Goal: Information Seeking & Learning: Learn about a topic

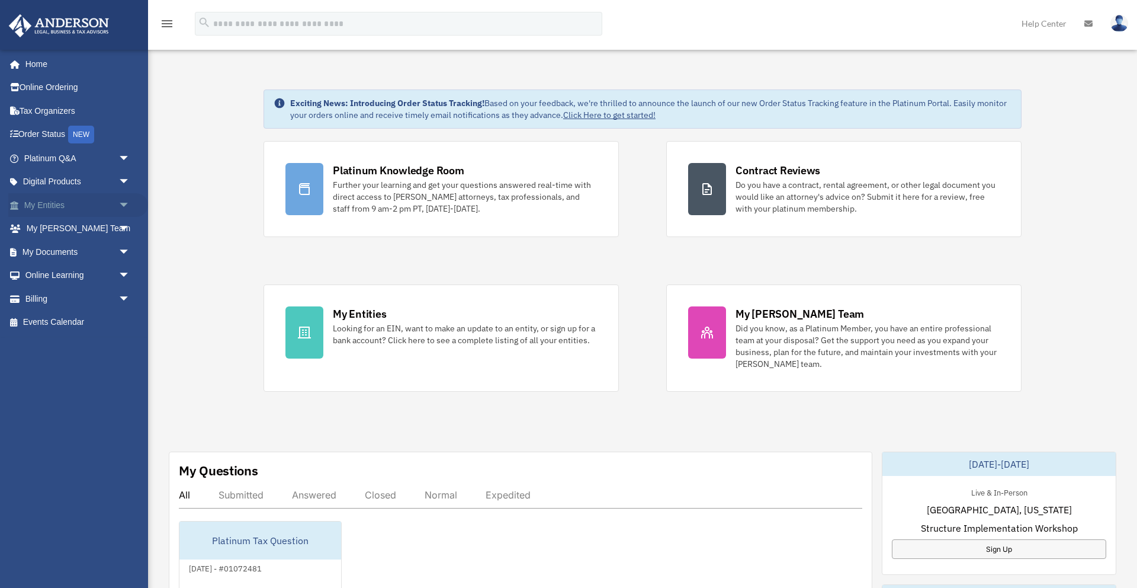
click at [53, 204] on link "My Entities arrow_drop_down" at bounding box center [78, 205] width 140 height 24
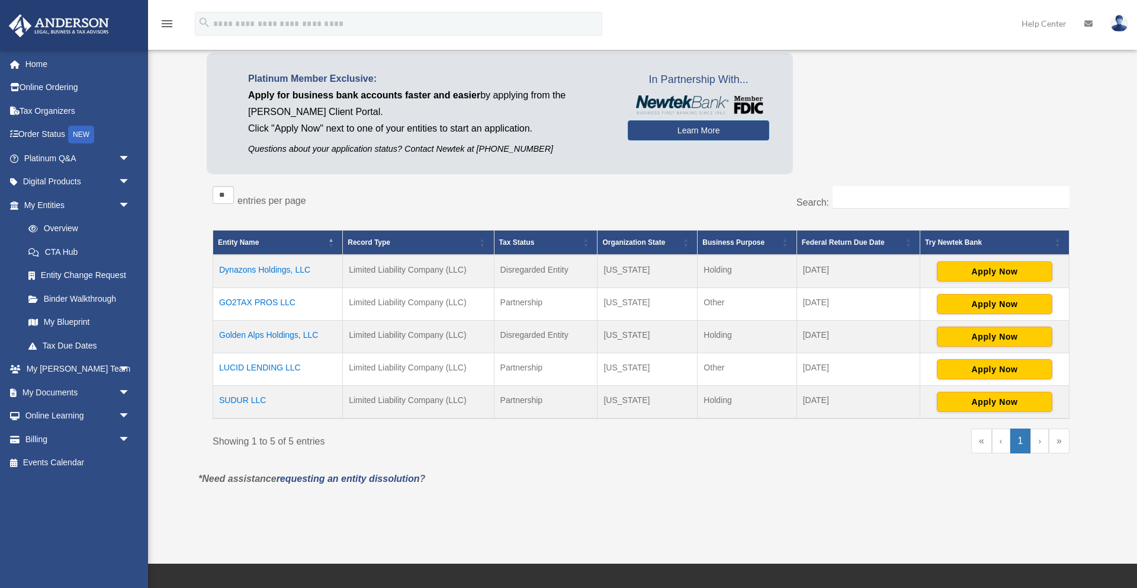
scroll to position [82, 0]
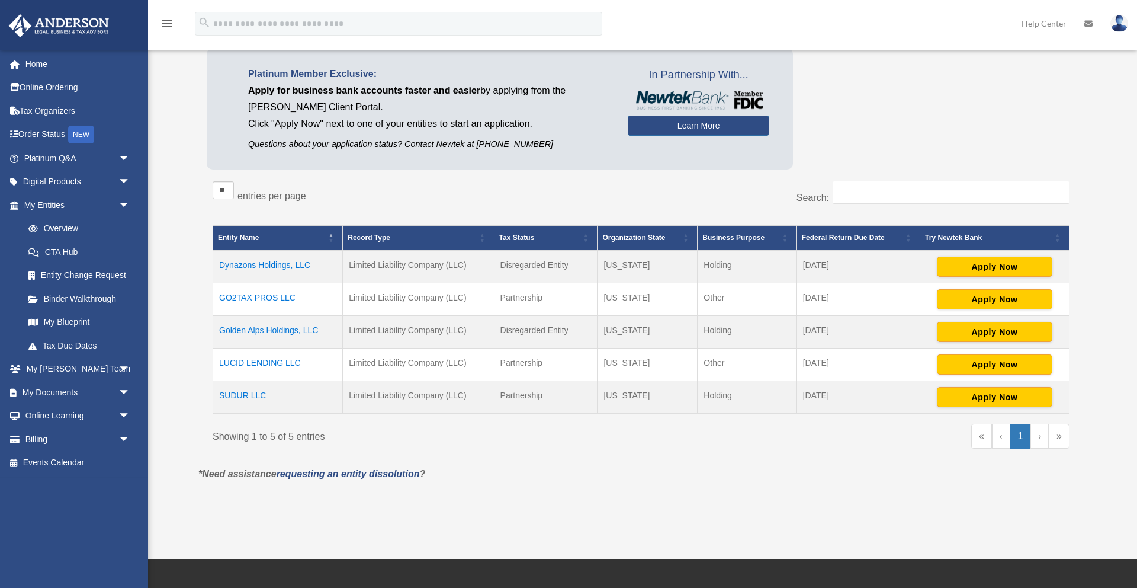
click at [278, 261] on td "Dynazons Holdings, LLC" at bounding box center [278, 266] width 130 height 33
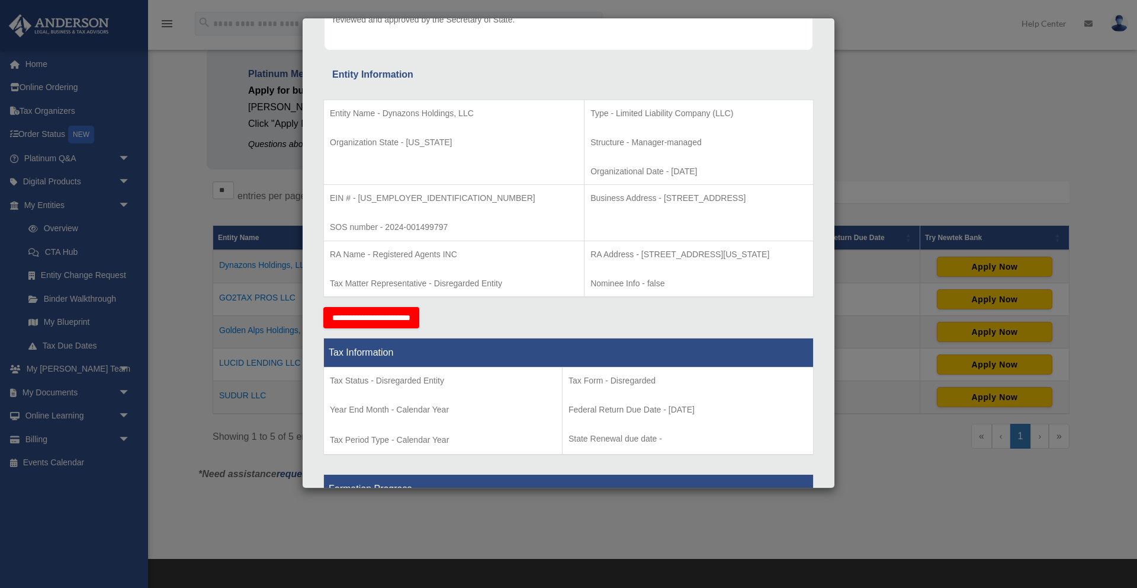
scroll to position [242, 0]
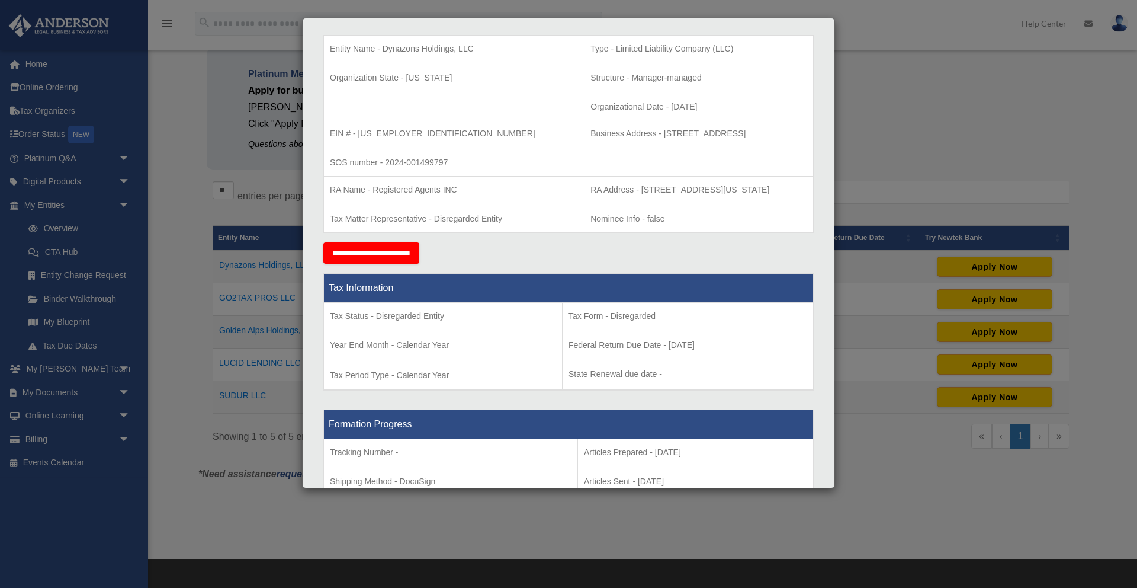
click at [285, 215] on div "Details × Articles Sent Organizational Date" at bounding box center [568, 294] width 1137 height 588
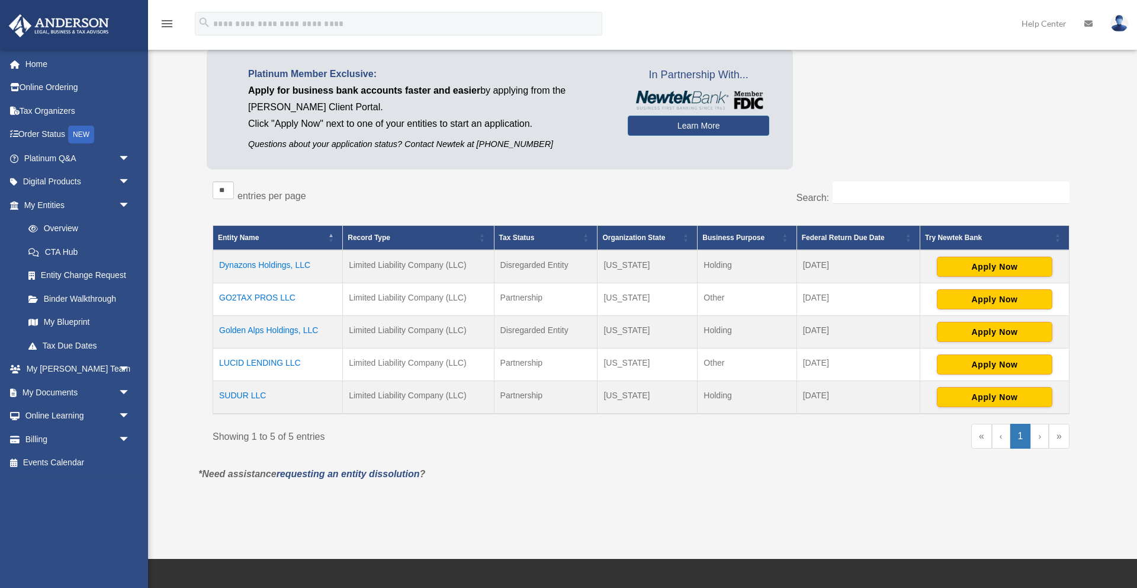
click at [284, 328] on td "Golden Alps Holdings, LLC" at bounding box center [278, 331] width 130 height 33
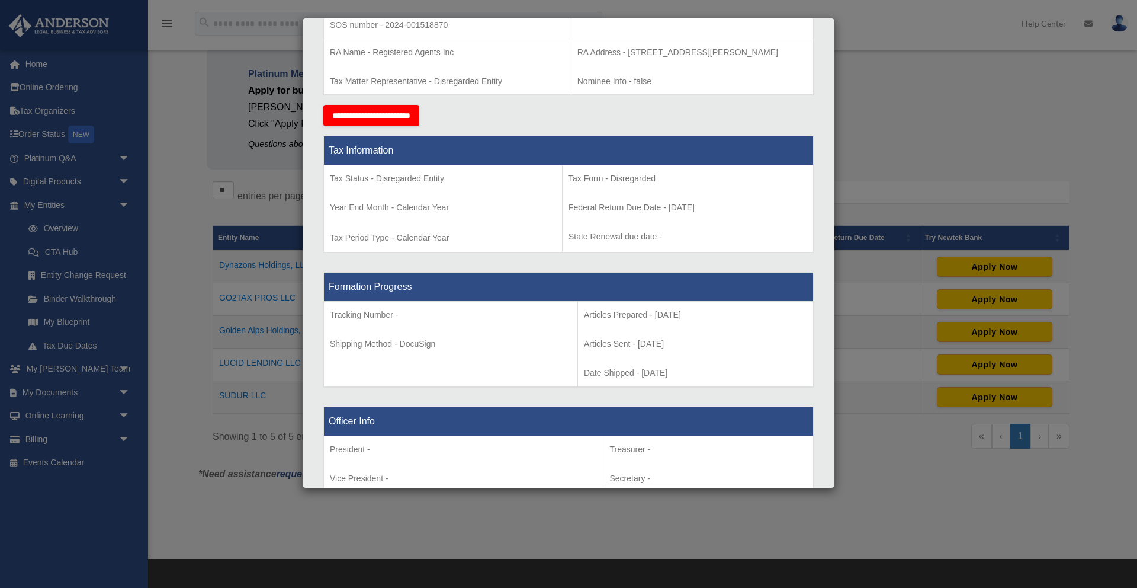
scroll to position [383, 0]
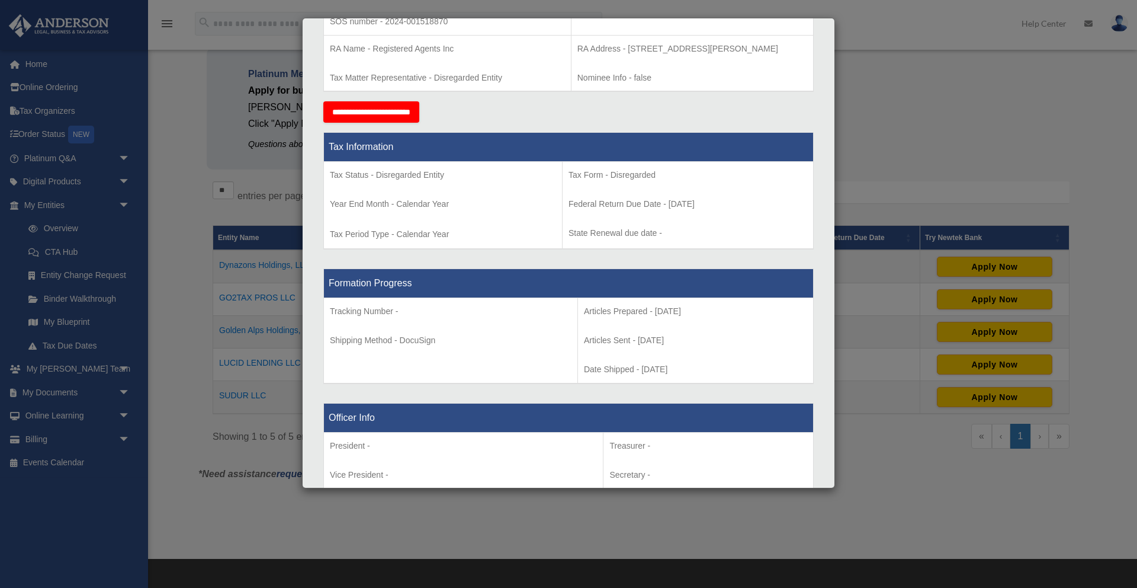
click at [191, 191] on div "Details × Articles Sent Organizational Date" at bounding box center [568, 294] width 1137 height 588
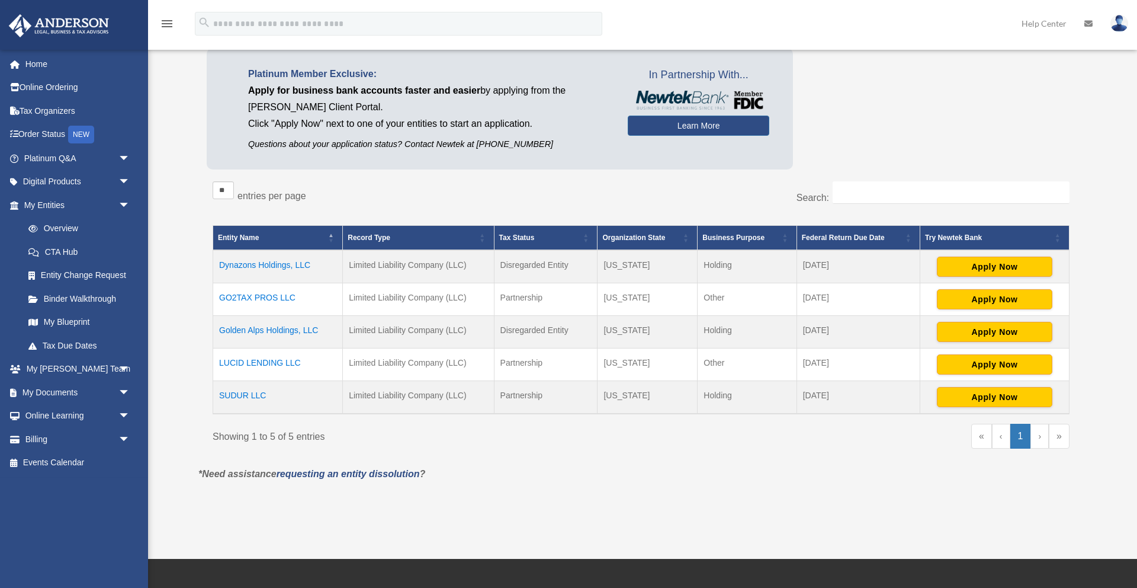
click at [256, 363] on td "LUCID LENDING LLC" at bounding box center [278, 364] width 130 height 33
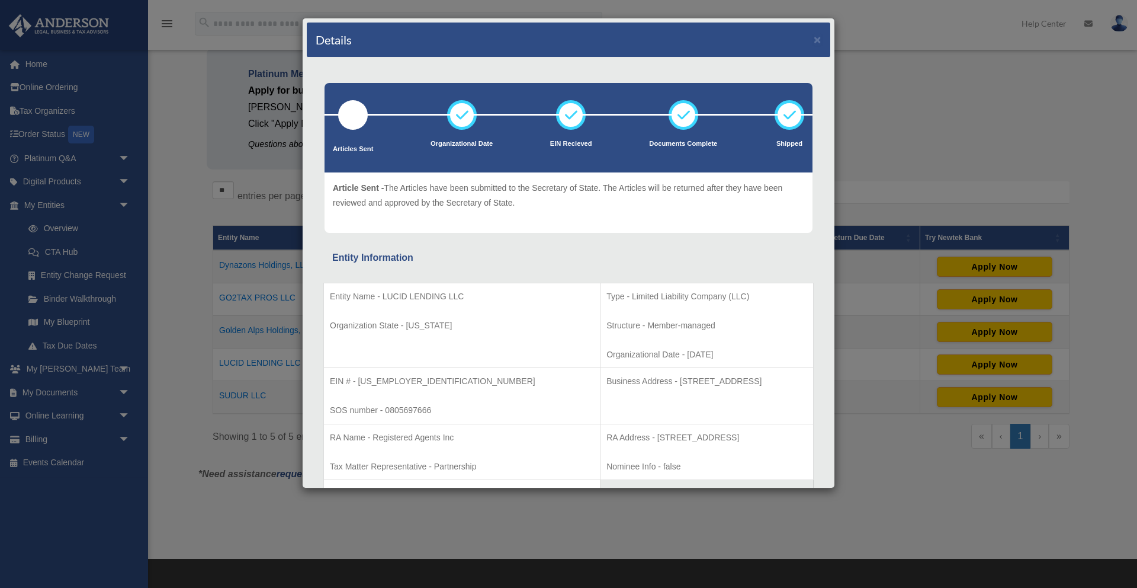
scroll to position [81, 0]
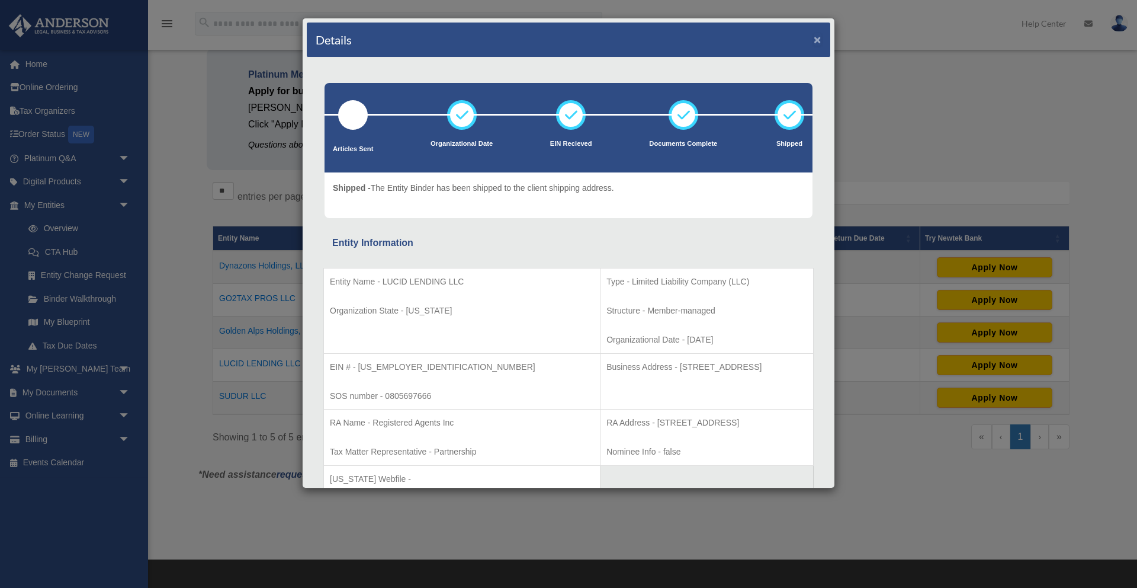
click at [820, 41] on button "×" at bounding box center [818, 39] width 8 height 12
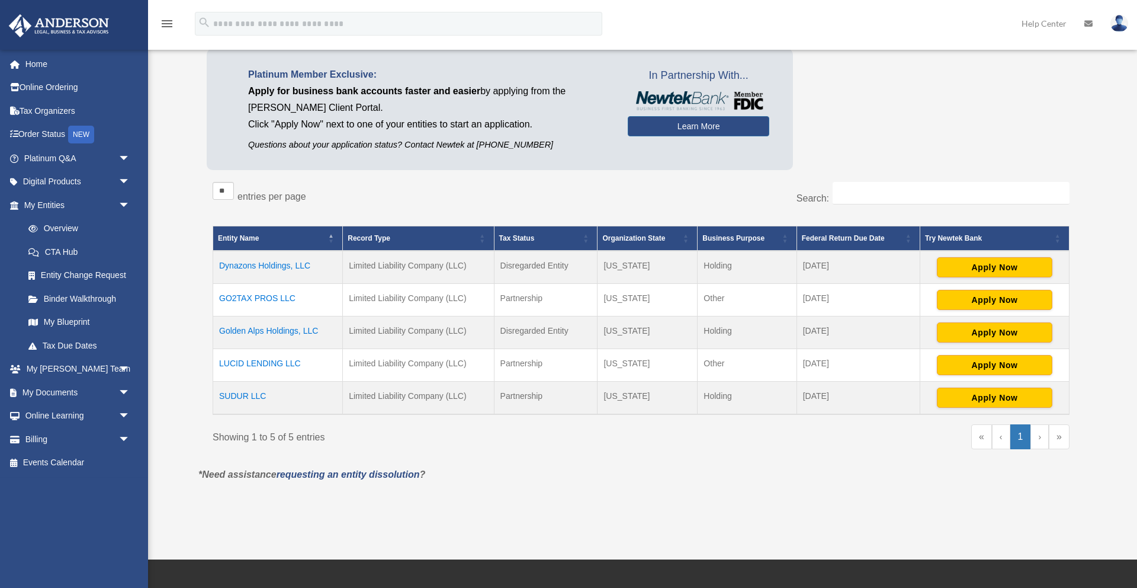
click at [242, 262] on td "Dynazons Holdings, LLC" at bounding box center [278, 267] width 130 height 33
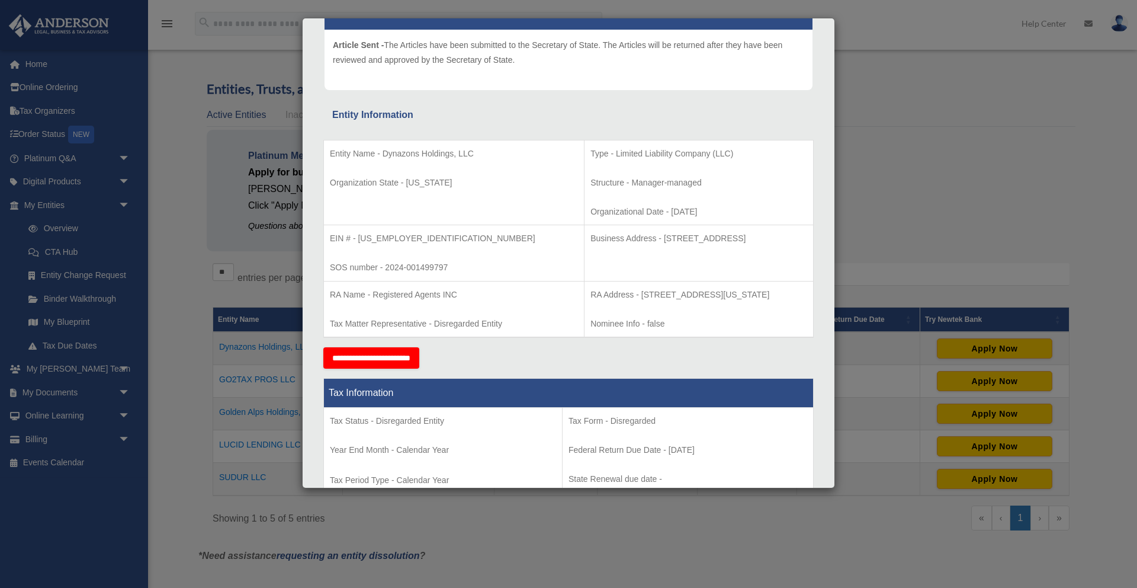
scroll to position [0, 0]
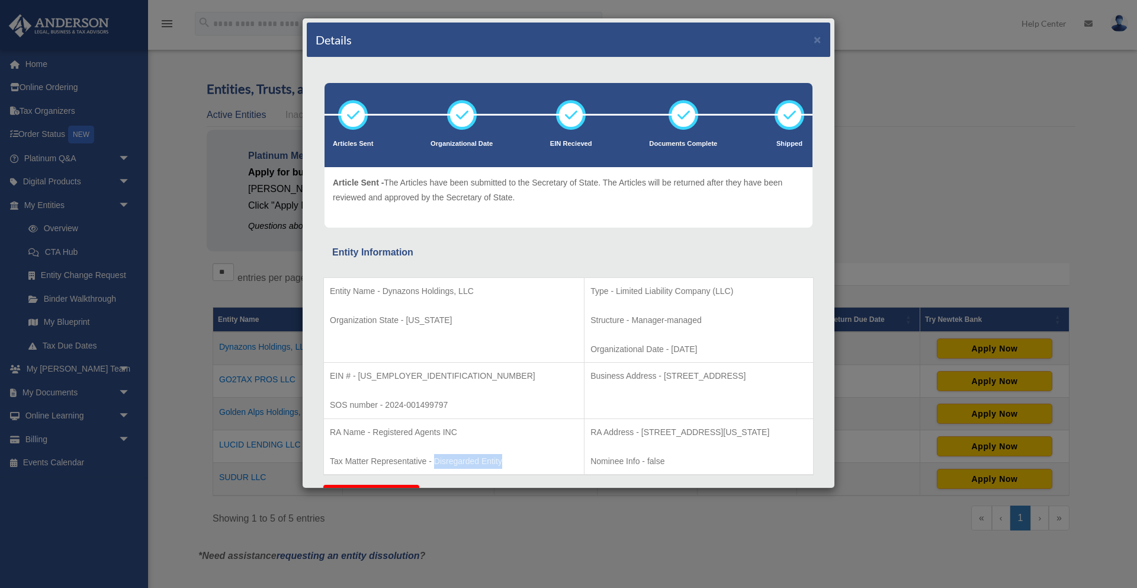
drag, startPoint x: 435, startPoint y: 460, endPoint x: 509, endPoint y: 460, distance: 74.0
click at [509, 460] on p "Tax Matter Representative - Disregarded Entity" at bounding box center [454, 461] width 248 height 15
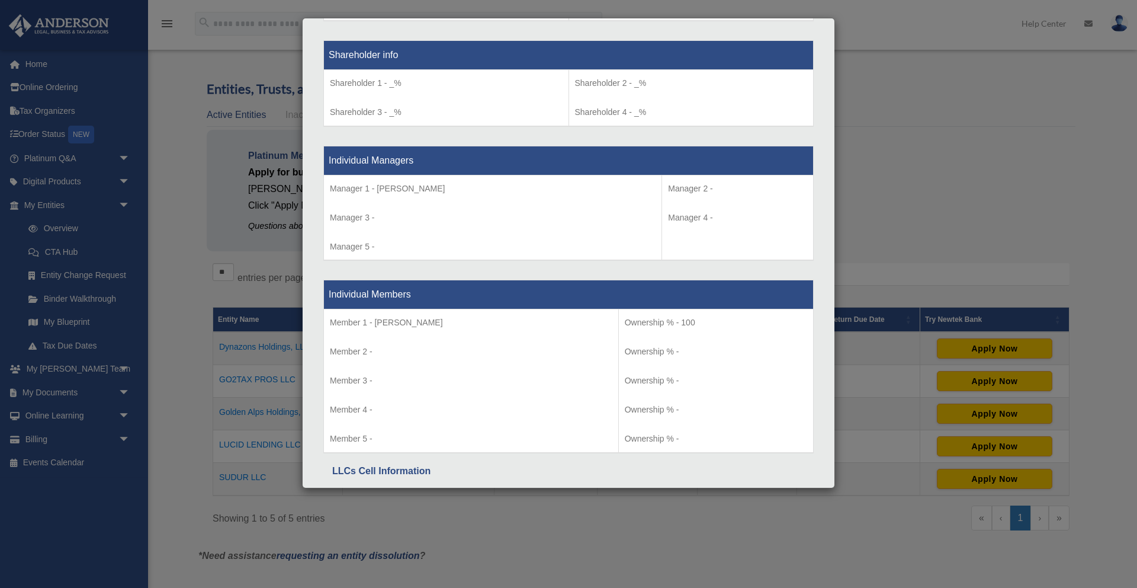
scroll to position [1092, 0]
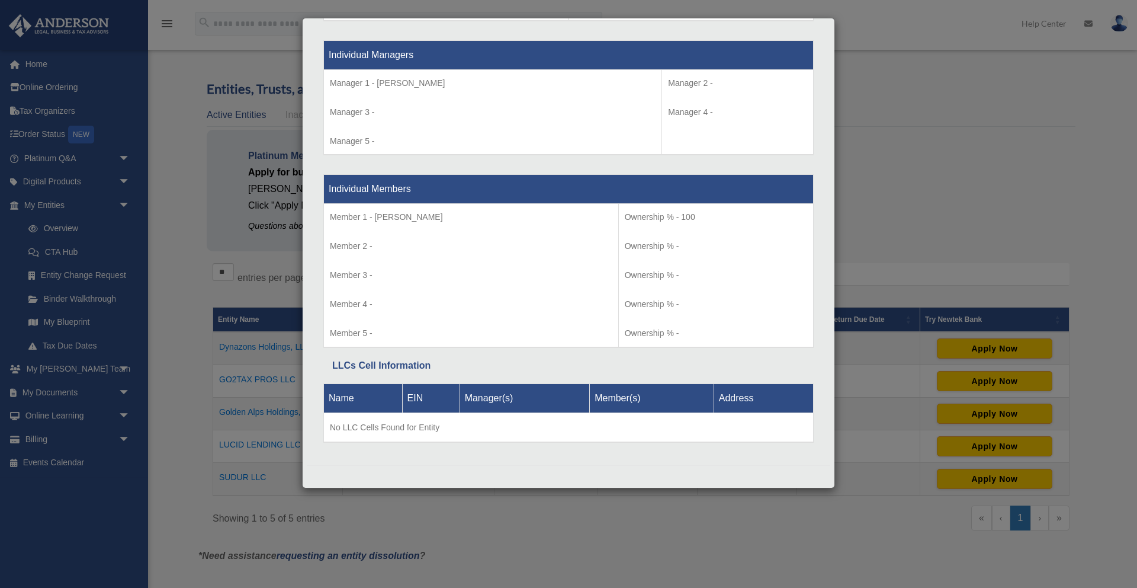
click at [176, 264] on div "Details × Articles Sent Organizational Date" at bounding box center [568, 294] width 1137 height 588
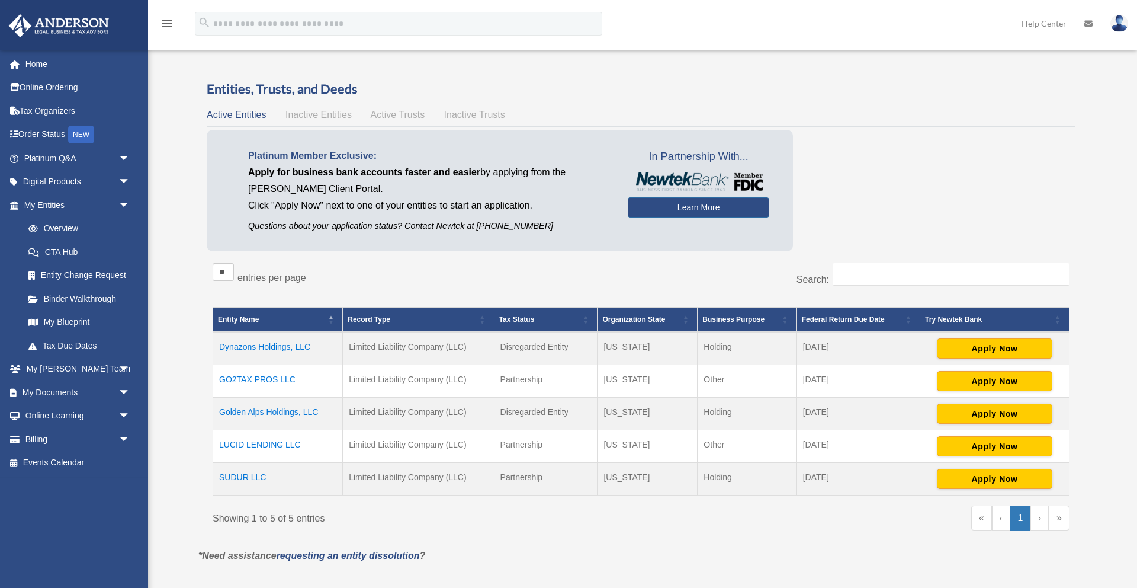
click at [262, 410] on td "Golden Alps Holdings, LLC" at bounding box center [278, 413] width 130 height 33
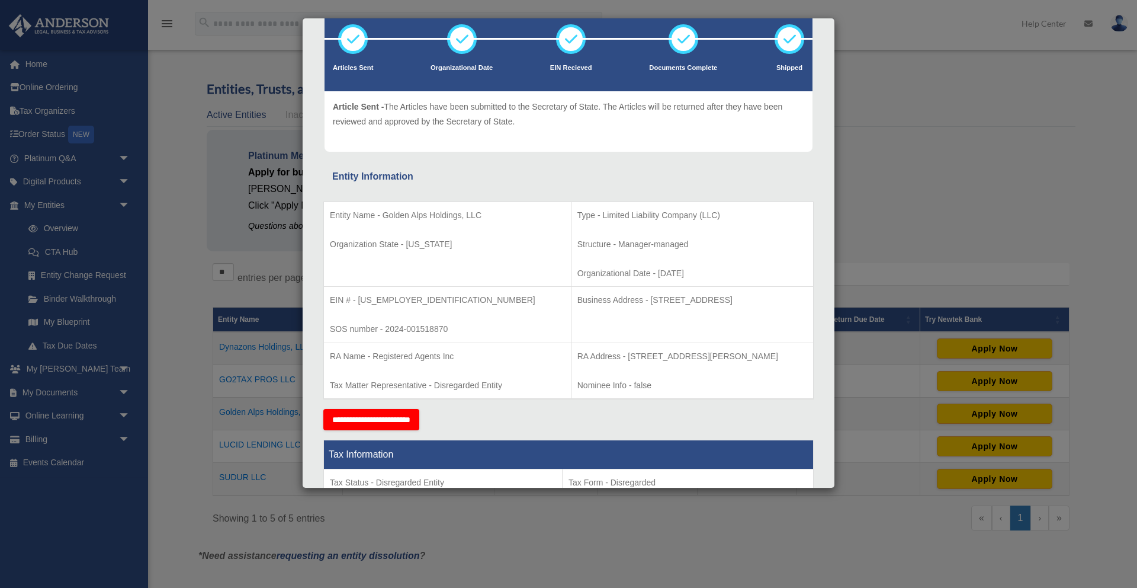
scroll to position [78, 0]
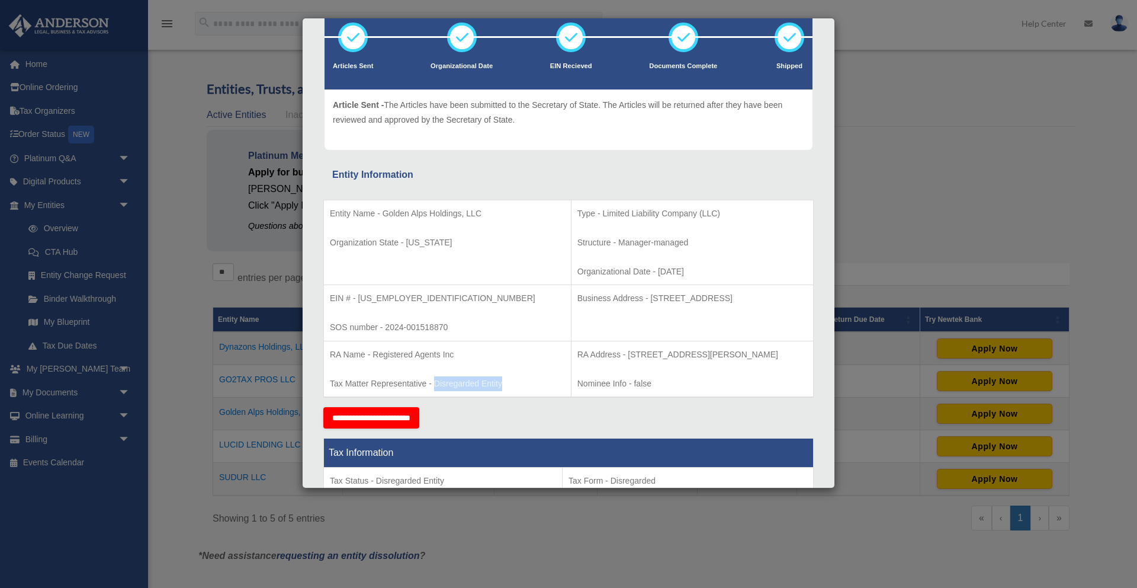
drag, startPoint x: 434, startPoint y: 383, endPoint x: 505, endPoint y: 382, distance: 71.1
click at [505, 382] on p "Tax Matter Representative - Disregarded Entity" at bounding box center [447, 383] width 235 height 15
click at [219, 262] on div "Details × Articles Sent Organizational Date" at bounding box center [568, 294] width 1137 height 588
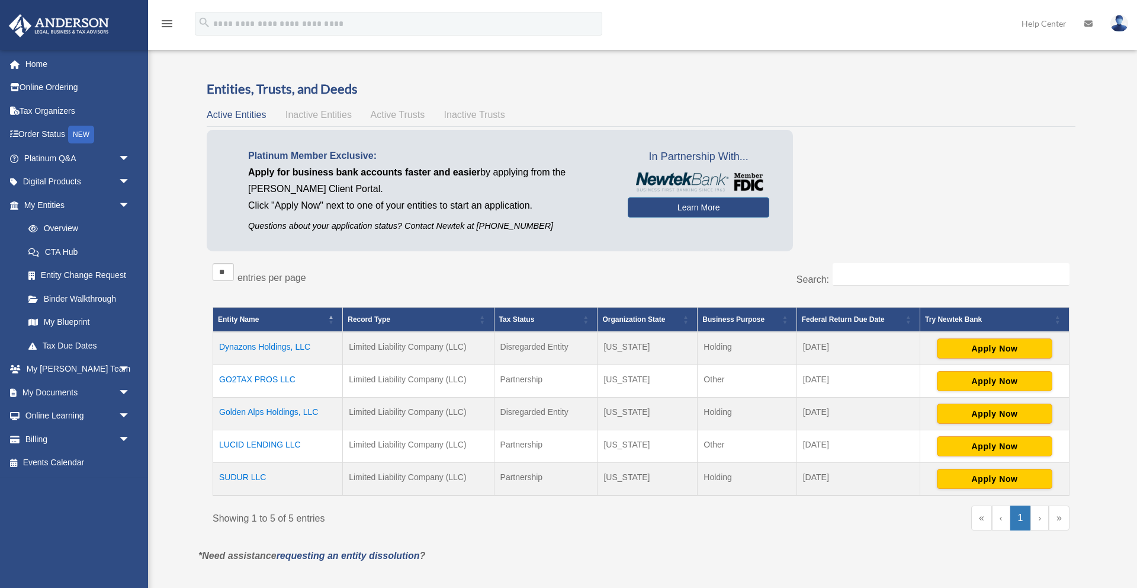
scroll to position [1, 0]
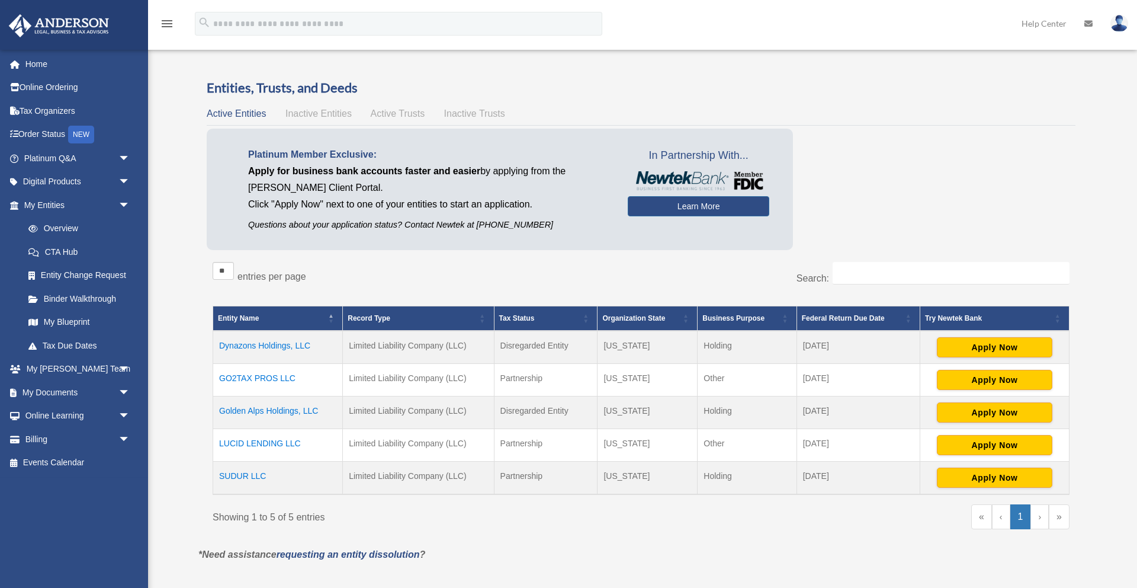
click at [1041, 515] on link "›" at bounding box center [1040, 516] width 18 height 25
click at [1041, 517] on link "›" at bounding box center [1040, 516] width 18 height 25
click at [1060, 518] on link "»" at bounding box center [1059, 516] width 21 height 25
click at [306, 113] on span "Inactive Entities" at bounding box center [318, 113] width 66 height 10
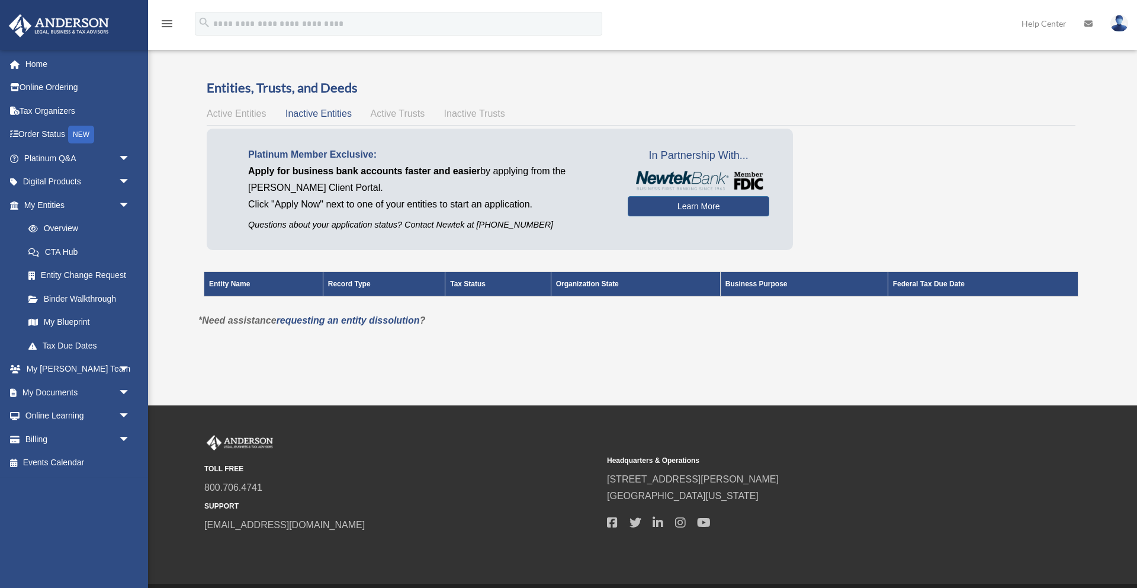
click at [406, 116] on span "Active Trusts" at bounding box center [398, 113] width 54 height 10
click at [474, 114] on span "Inactive Trusts" at bounding box center [474, 113] width 61 height 10
click at [247, 116] on span "Active Entities" at bounding box center [236, 113] width 59 height 10
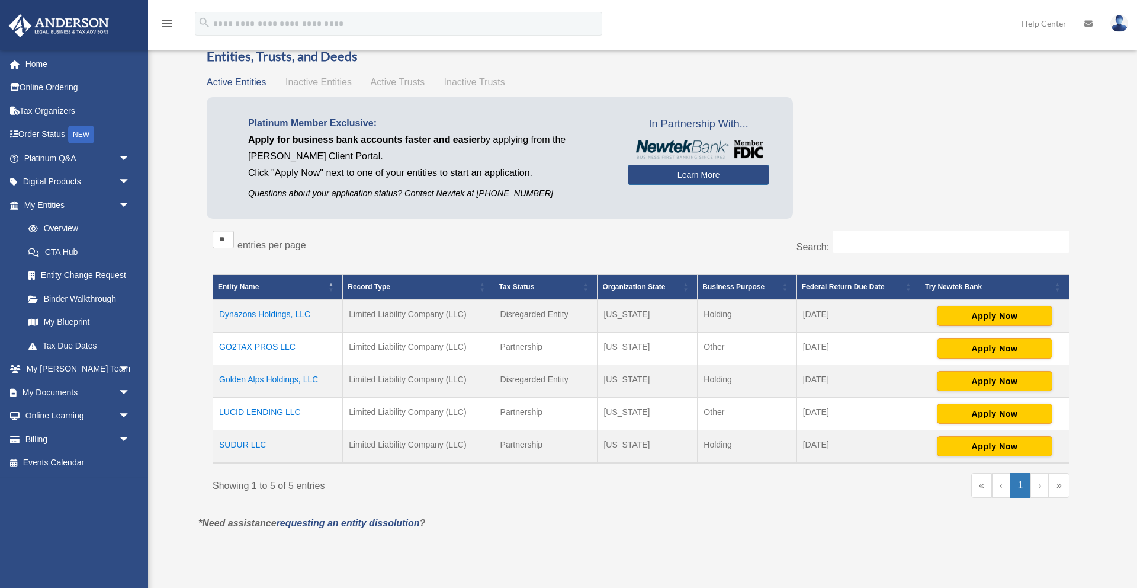
scroll to position [26, 0]
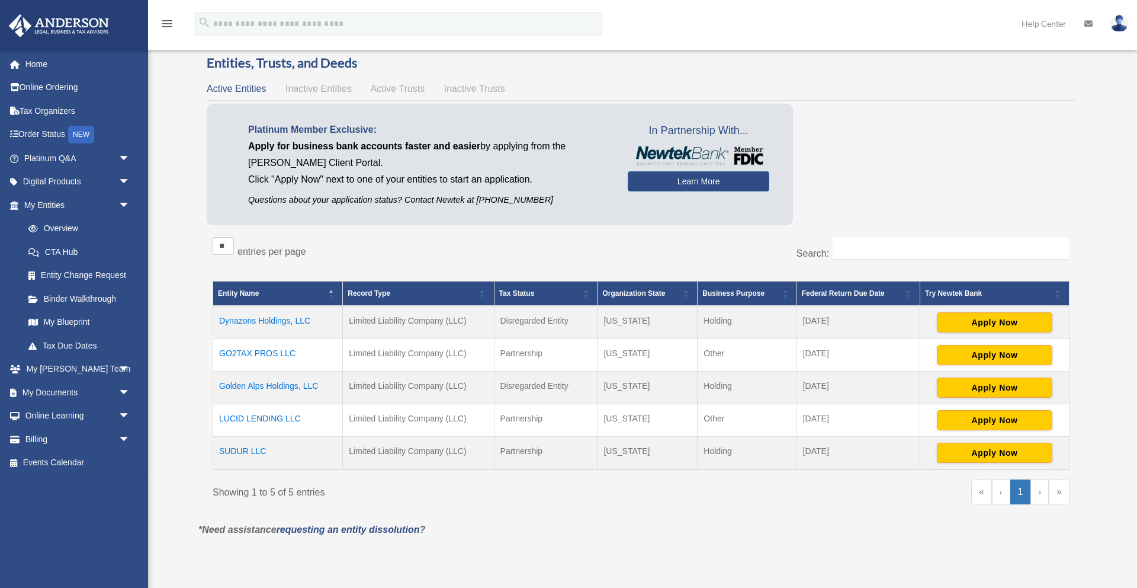
click at [1117, 20] on img at bounding box center [1120, 23] width 18 height 17
